Goal: Transaction & Acquisition: Purchase product/service

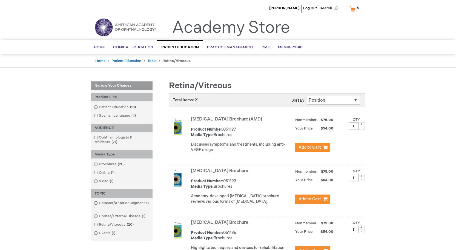
click at [352, 10] on link "My Cart 6 6 items" at bounding box center [355, 9] width 14 height 10
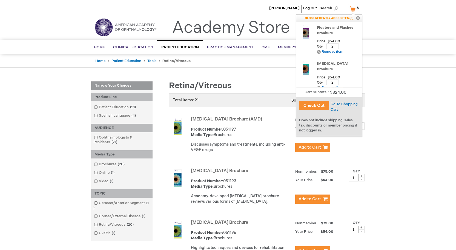
click at [312, 106] on button "Check Out" at bounding box center [314, 106] width 30 height 9
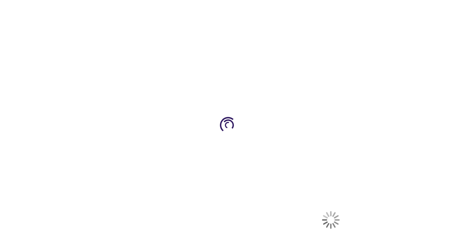
select select "US"
select select "28"
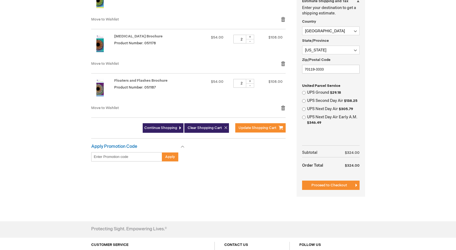
scroll to position [164, 0]
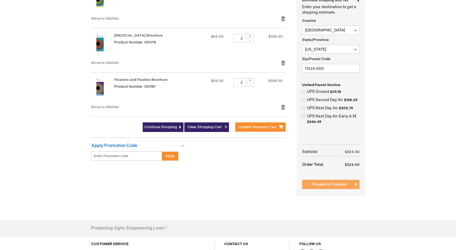
click at [333, 184] on span "Proceed to Checkout" at bounding box center [329, 184] width 36 height 4
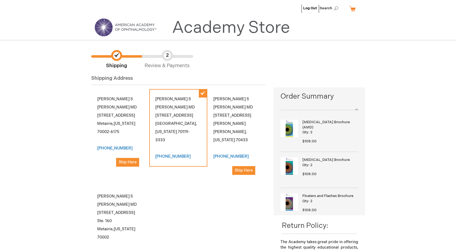
click at [111, 122] on div "Patrick S O'Sullivan MD 2800 Veterans Memorial Blvd Ste 160 Metairie , Louisian…" at bounding box center [120, 131] width 58 height 84
click at [120, 102] on div "Patrick S O'Sullivan MD 2800 Veterans Memorial Blvd Ste 160 Metairie , Louisian…" at bounding box center [120, 131] width 58 height 84
click at [128, 165] on span "Ship Here" at bounding box center [127, 162] width 18 height 5
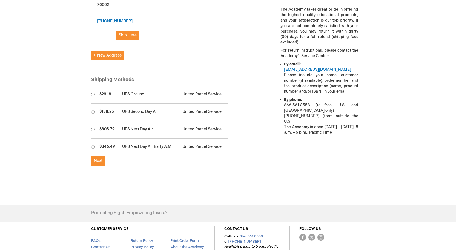
scroll to position [246, 0]
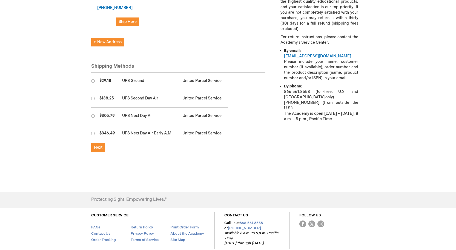
click at [92, 83] on input "radio" at bounding box center [93, 81] width 4 height 4
radio input "true"
click at [100, 150] on span "Next" at bounding box center [98, 147] width 8 height 5
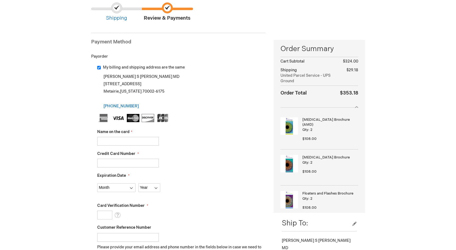
scroll to position [55, 0]
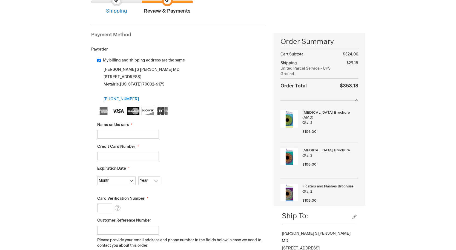
click at [127, 138] on input "Name on the card" at bounding box center [128, 134] width 62 height 9
type input "Lynn Otillio"
type input "376742665031012"
click at [128, 180] on select "Month 01 - January 02 - February 03 - March 04 - April 05 - May 06 - June 07 - …" at bounding box center [116, 180] width 38 height 9
select select "12"
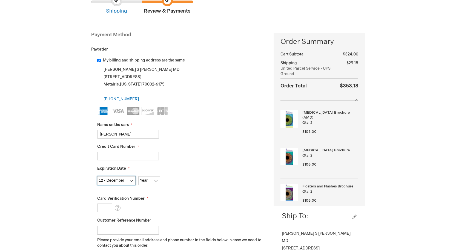
click at [97, 176] on select "Month 01 - January 02 - February 03 - March 04 - April 05 - May 06 - June 07 - …" at bounding box center [116, 180] width 38 height 9
click at [146, 180] on select "Year 2025 2026 2027 2028 2029 2030 2031 2032 2033 2034 2035" at bounding box center [149, 180] width 22 height 9
select select "2026"
click at [138, 176] on select "Year 2025 2026 2027 2028 2029 2030 2031 2032 2033 2034 2035" at bounding box center [149, 180] width 22 height 9
click at [103, 208] on input "Card Verification Number" at bounding box center [104, 208] width 15 height 9
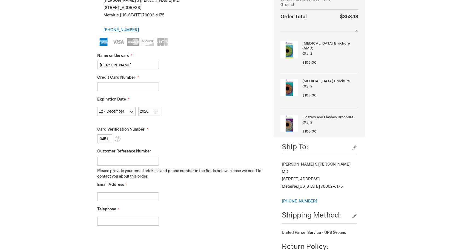
scroll to position [137, 0]
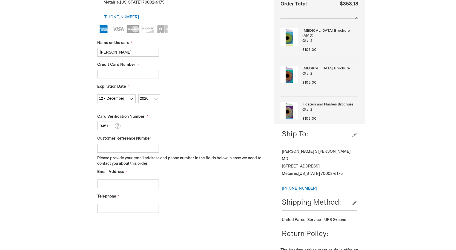
type input "3451"
click at [112, 183] on input "Email Address" at bounding box center [128, 184] width 62 height 9
type input "lotillio@southernretinal.com"
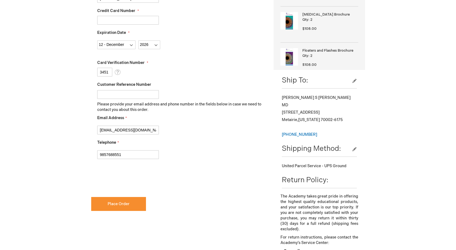
scroll to position [192, 0]
type input "9857688551"
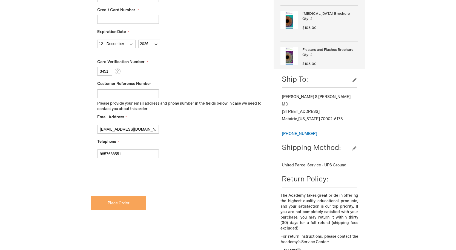
checkbox input "true"
click at [117, 204] on span "Place Order" at bounding box center [119, 203] width 22 height 5
